Goal: Information Seeking & Learning: Learn about a topic

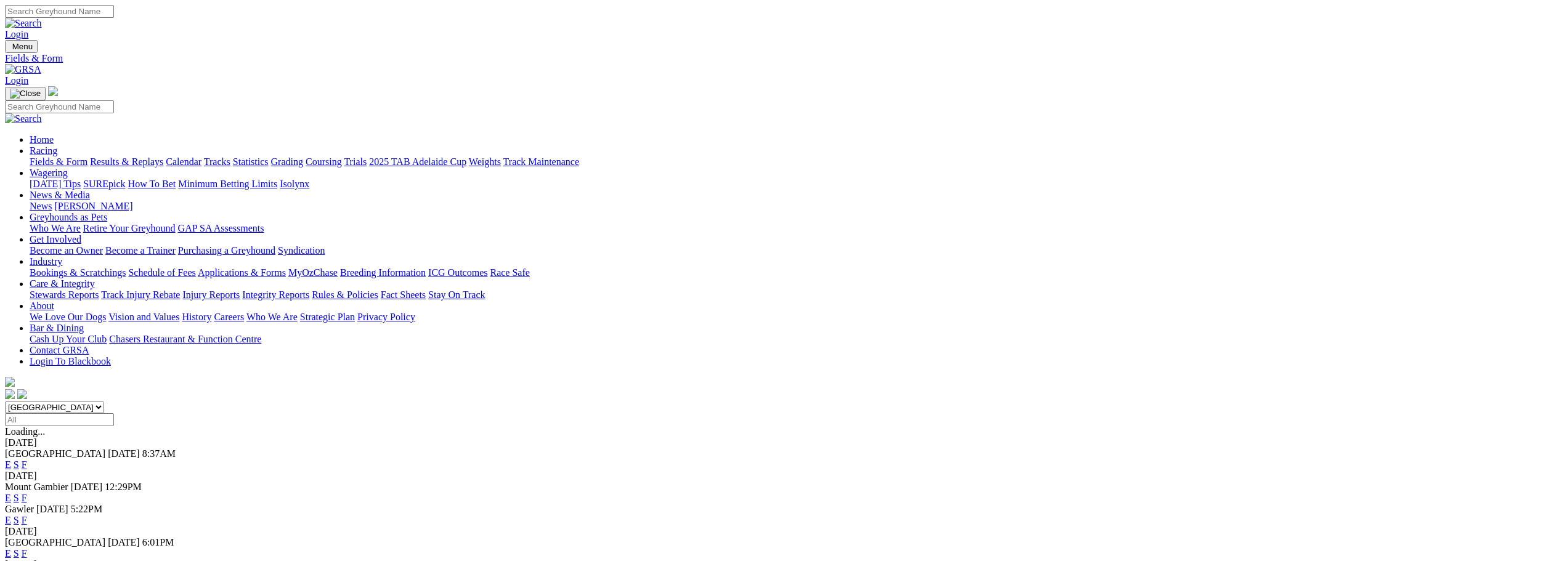
click at [27, 493] on link "F" at bounding box center [25, 498] width 5 height 11
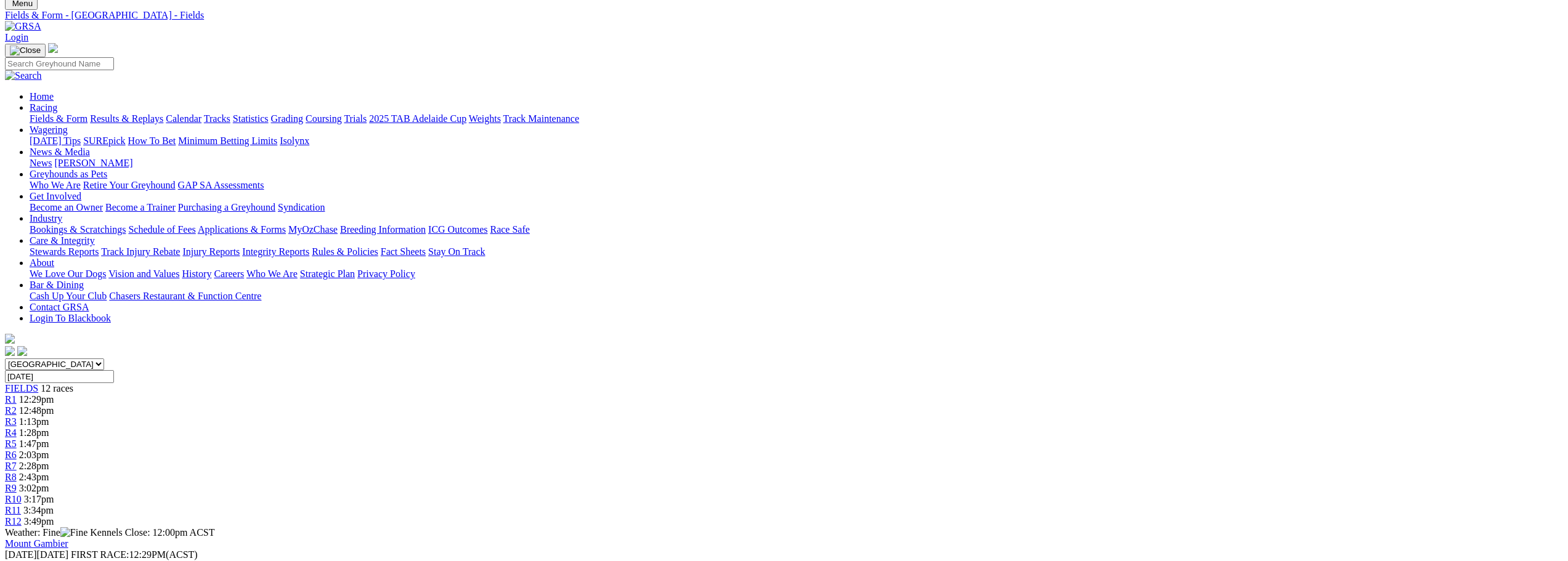
scroll to position [123, 0]
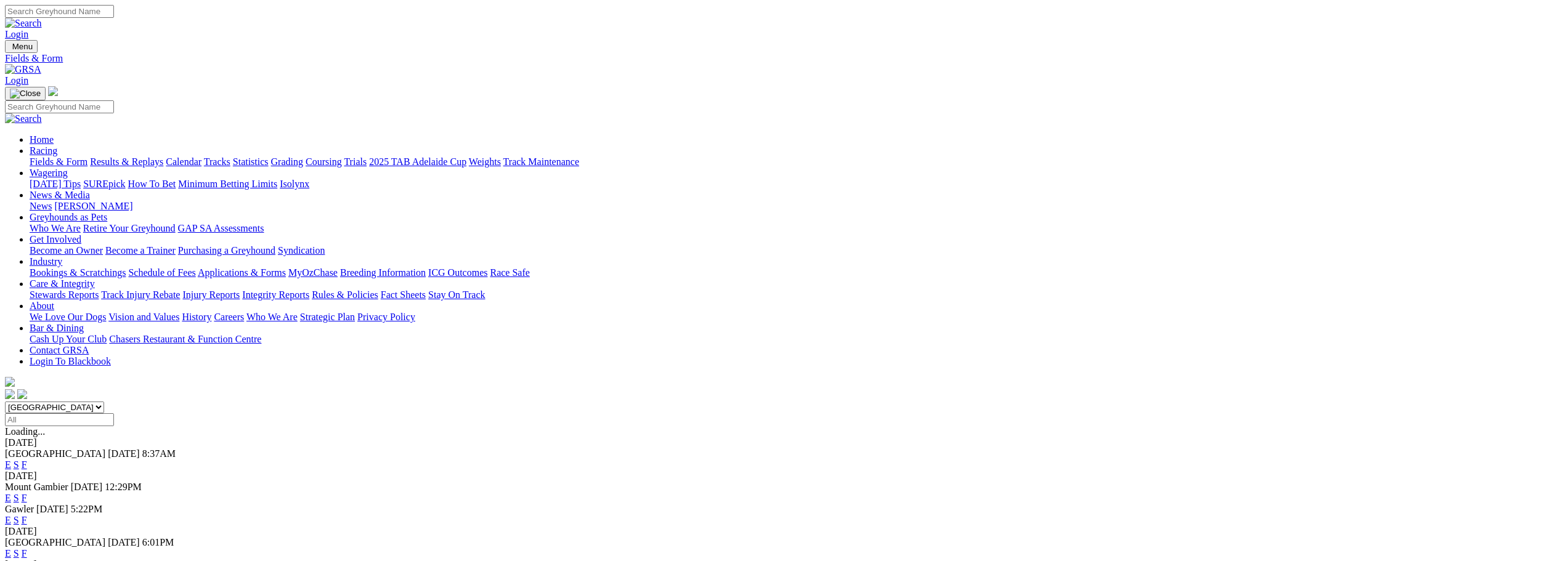
click at [27, 493] on link "F" at bounding box center [25, 498] width 5 height 11
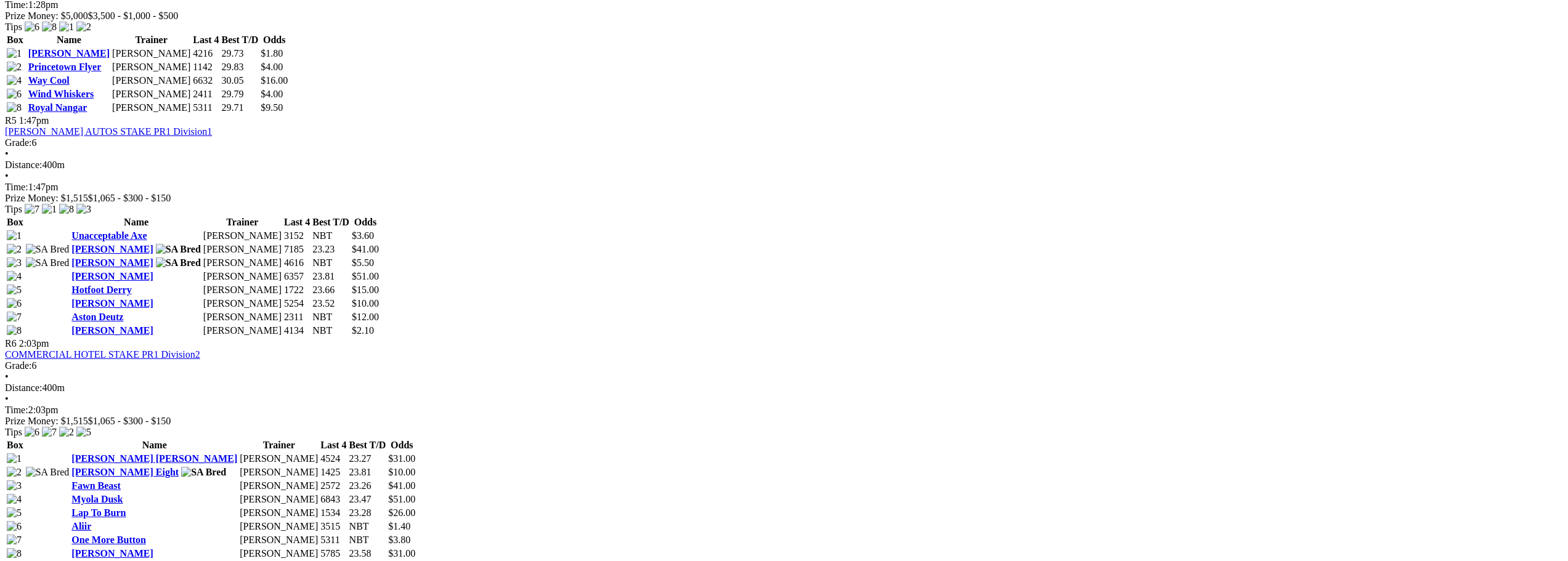
scroll to position [1355, 0]
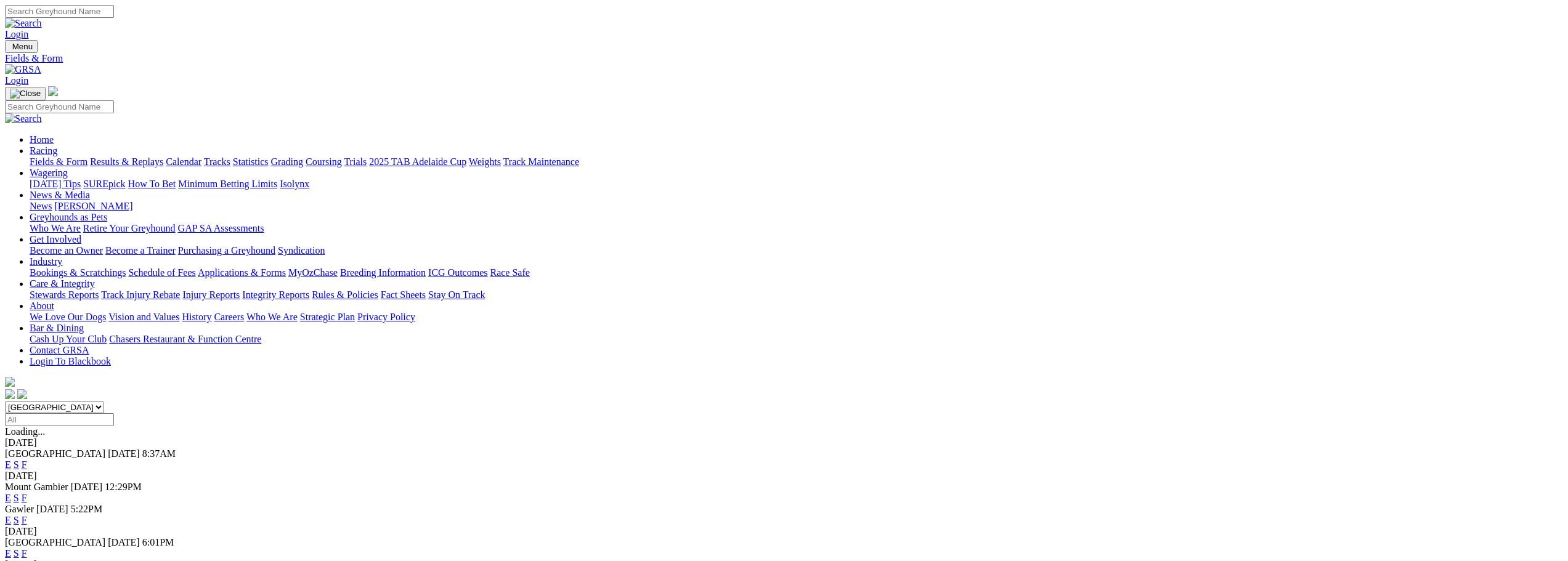
click at [27, 515] on link "F" at bounding box center [25, 521] width 5 height 11
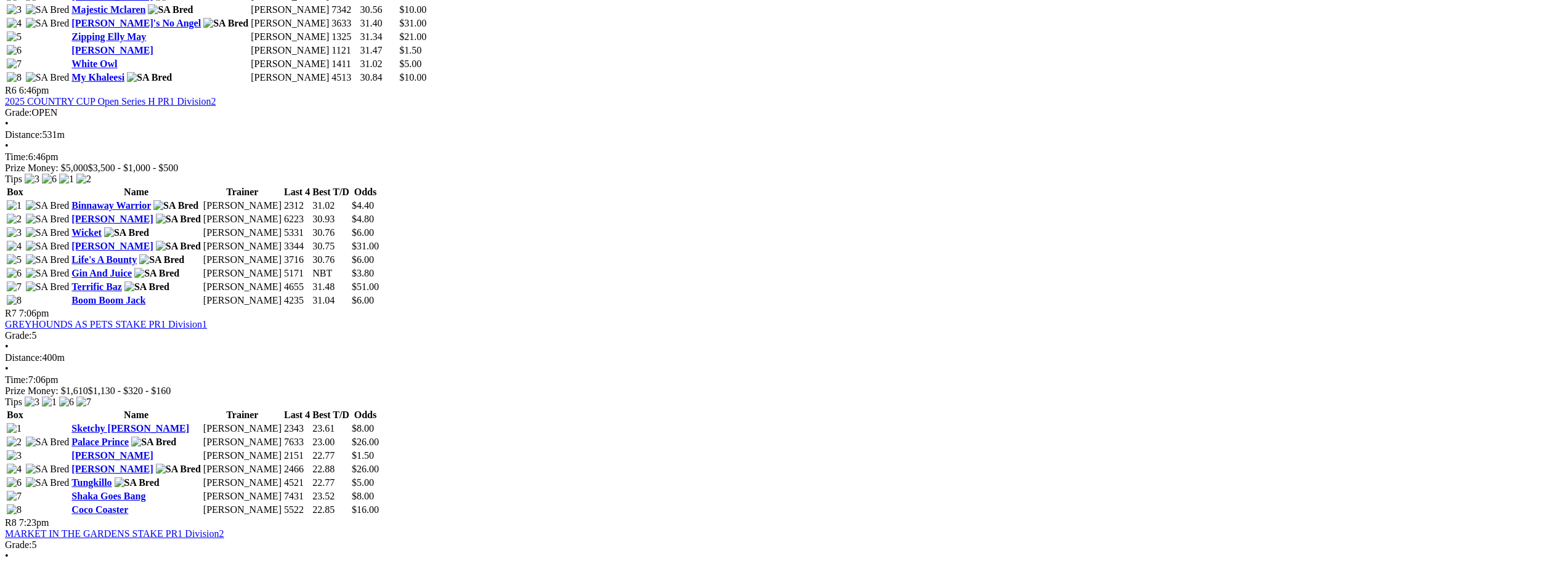
scroll to position [1602, 0]
